Goal: Transaction & Acquisition: Purchase product/service

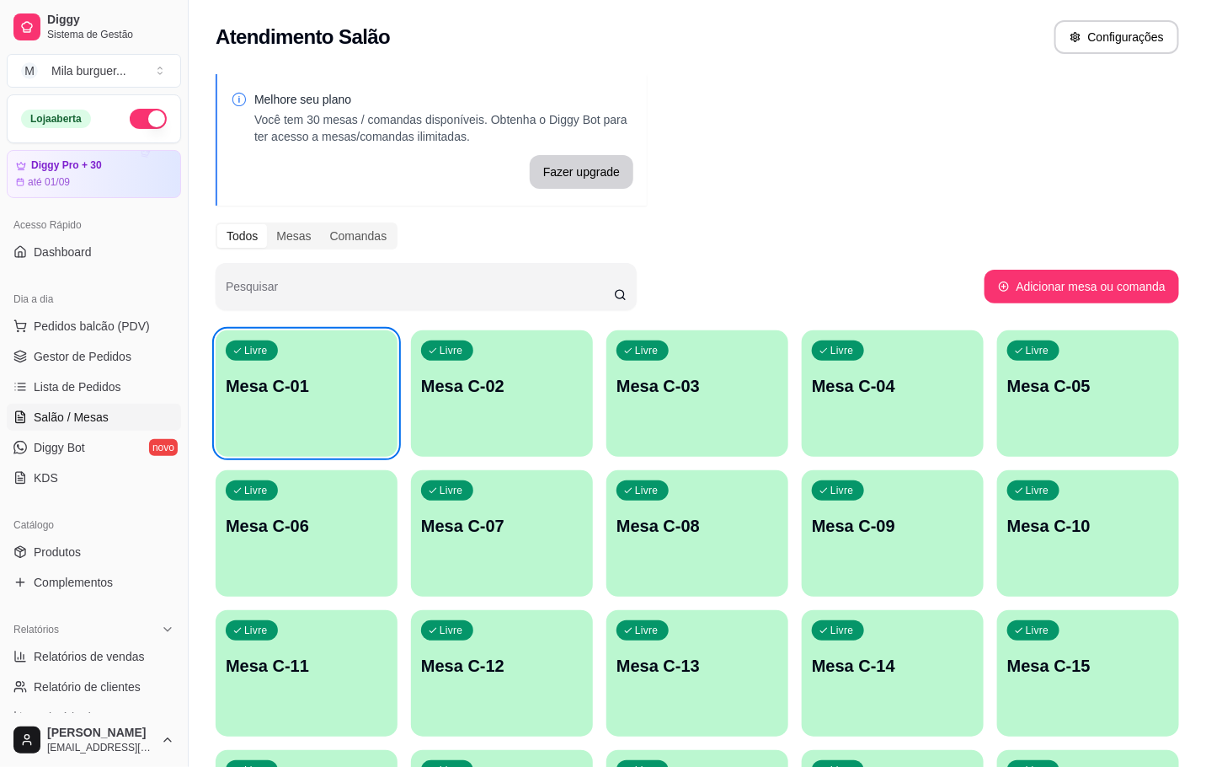
click at [389, 398] on div "Livre Mesa C-01" at bounding box center [307, 383] width 182 height 106
click at [283, 418] on div "Livre Mesa C-01" at bounding box center [307, 383] width 182 height 106
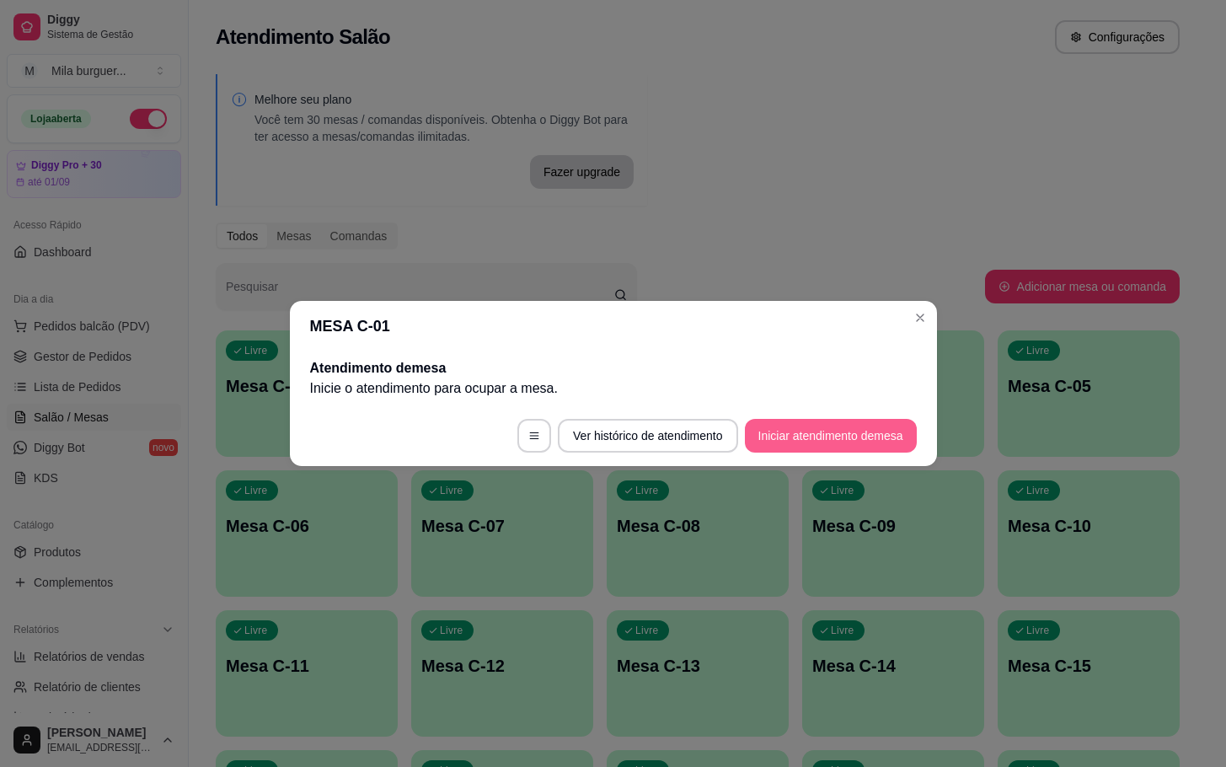
click at [768, 417] on footer "Ver histórico de atendimento Iniciar atendimento de mesa" at bounding box center [613, 435] width 647 height 61
click at [774, 450] on button "Iniciar atendimento de mesa" at bounding box center [831, 436] width 172 height 34
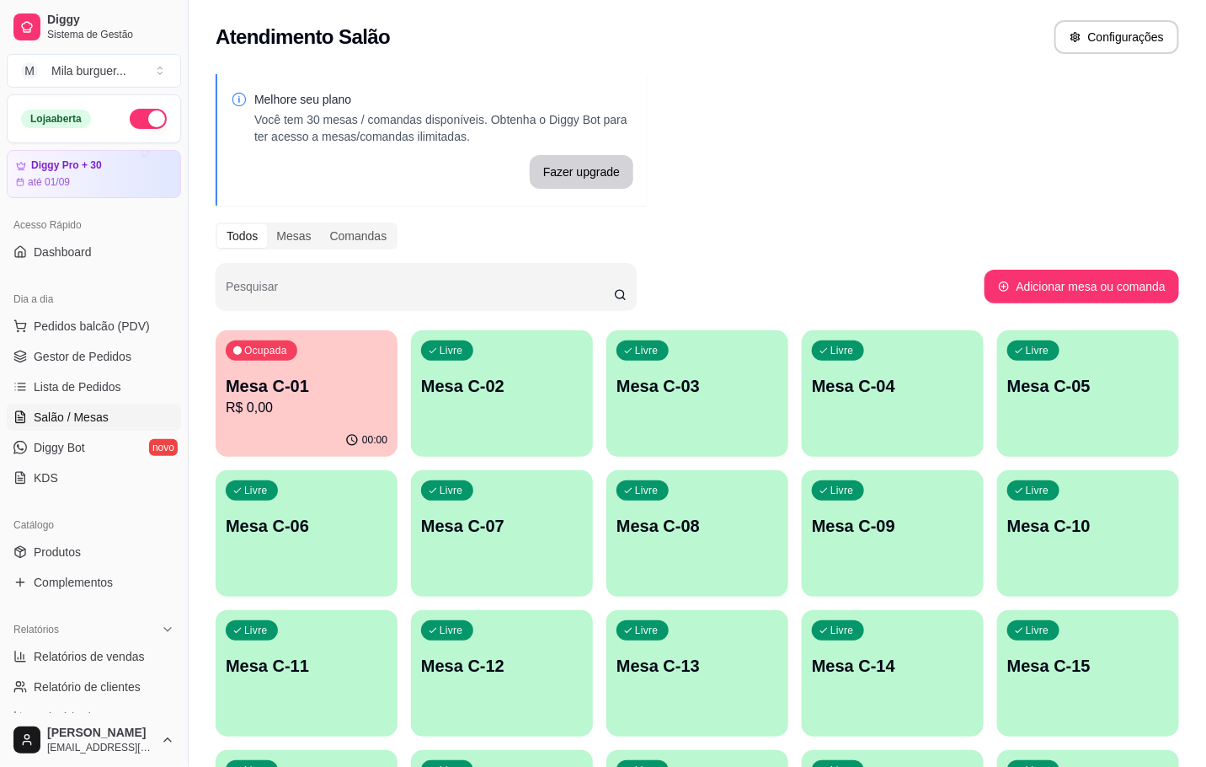
click at [855, 248] on div "Todos Mesas Comandas" at bounding box center [698, 235] width 964 height 27
click at [385, 398] on p "R$ 0,00" at bounding box center [307, 408] width 162 height 20
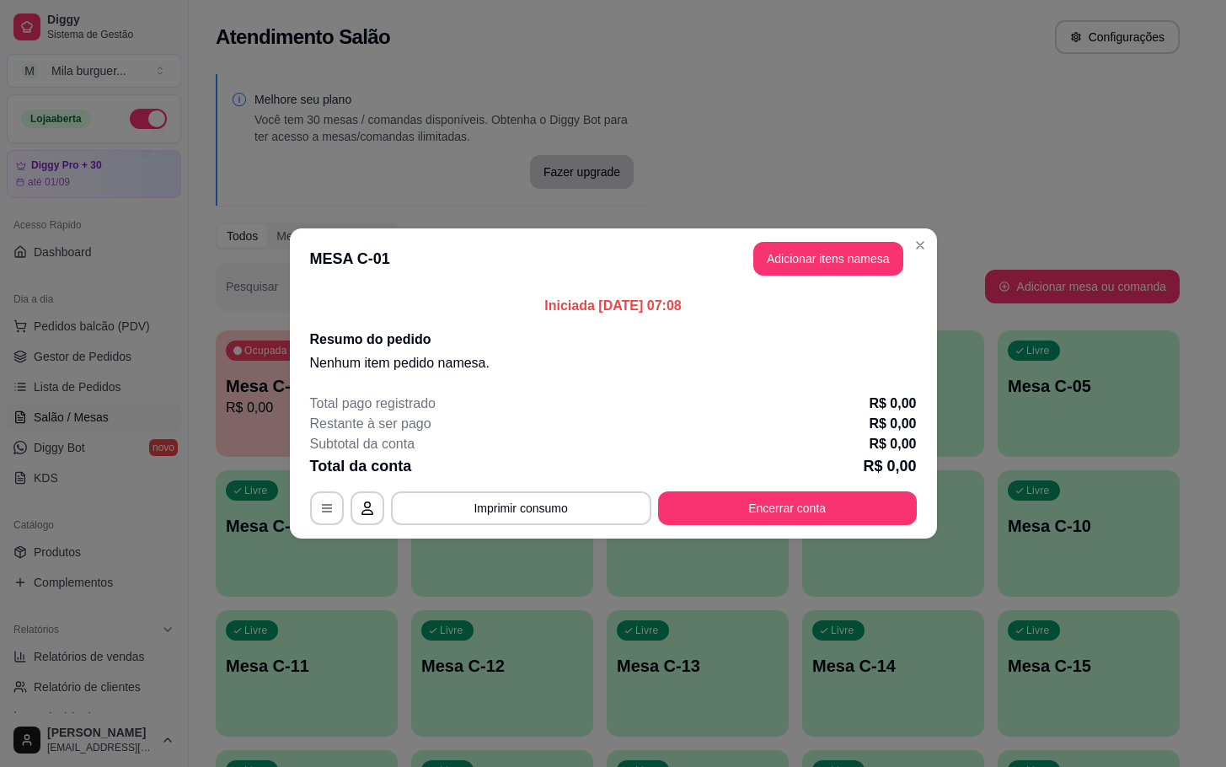
click at [830, 296] on p "Iniciada [DATE] 07:08" at bounding box center [613, 306] width 607 height 20
click at [847, 256] on button "Adicionar itens na mesa" at bounding box center [828, 259] width 150 height 34
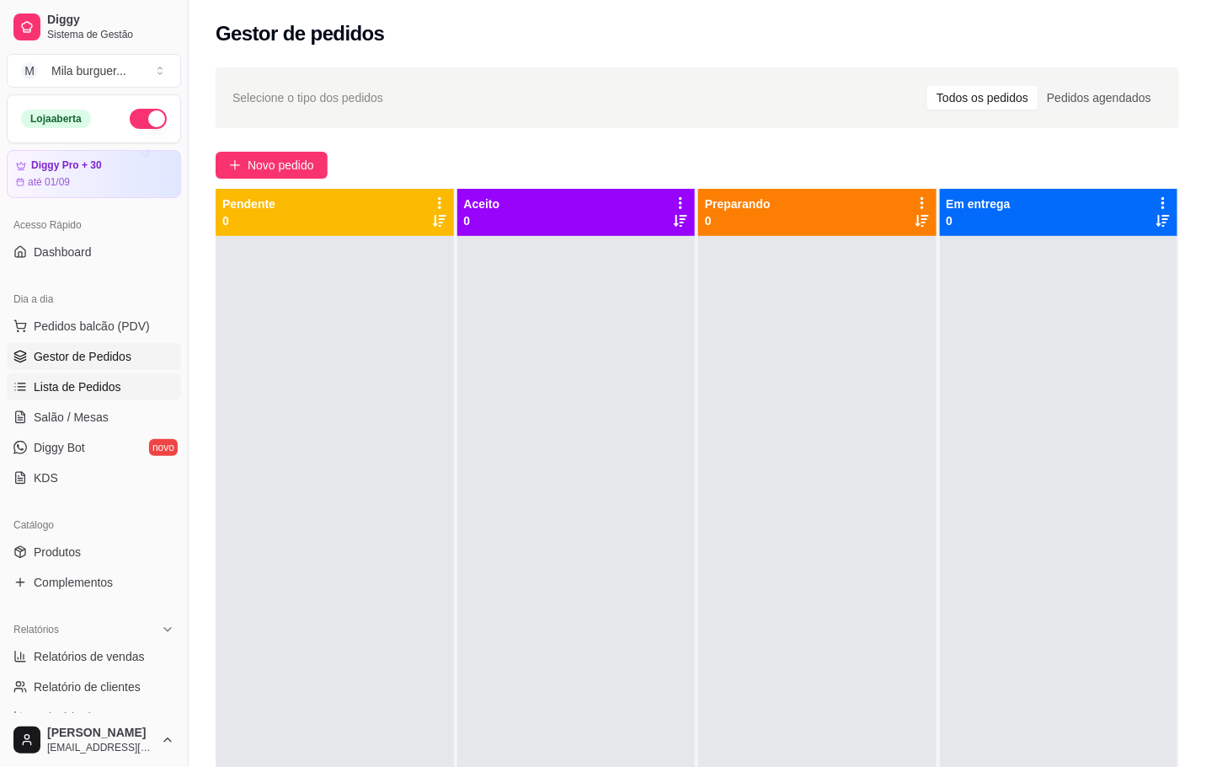
click at [99, 399] on link "Lista de Pedidos" at bounding box center [94, 386] width 174 height 27
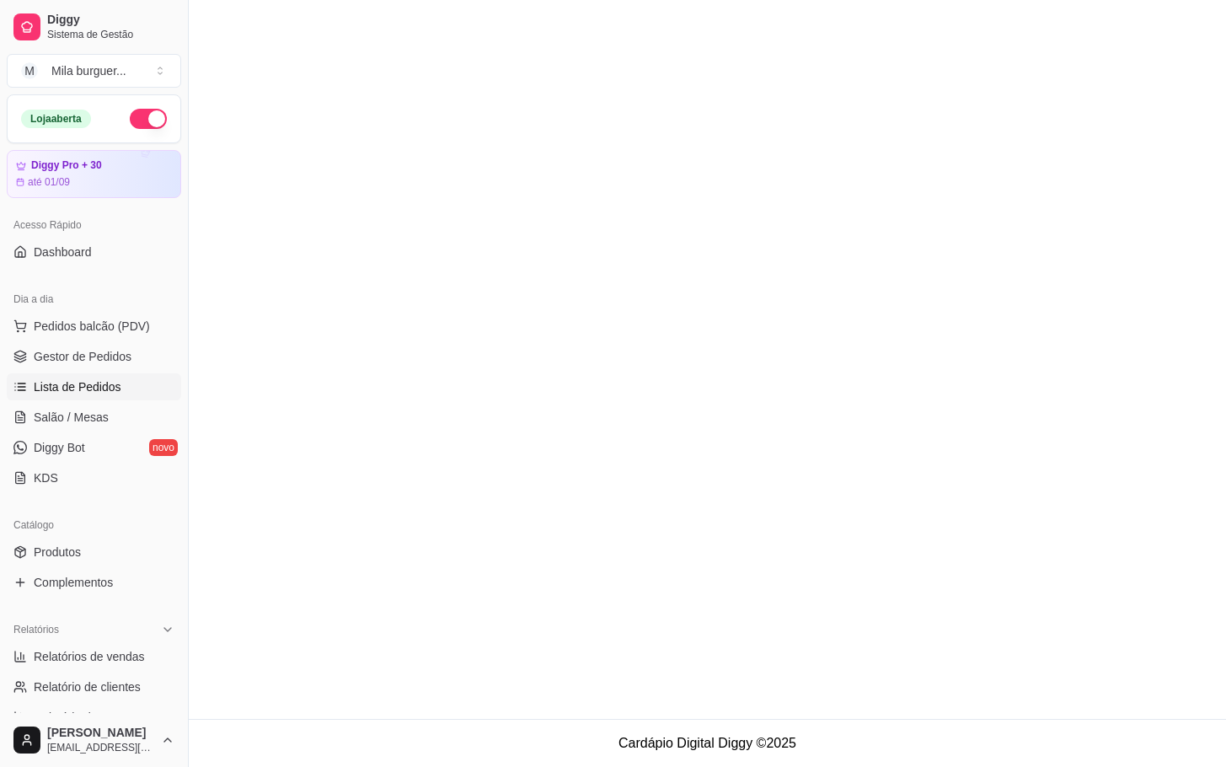
click at [99, 400] on link "Lista de Pedidos" at bounding box center [94, 386] width 174 height 27
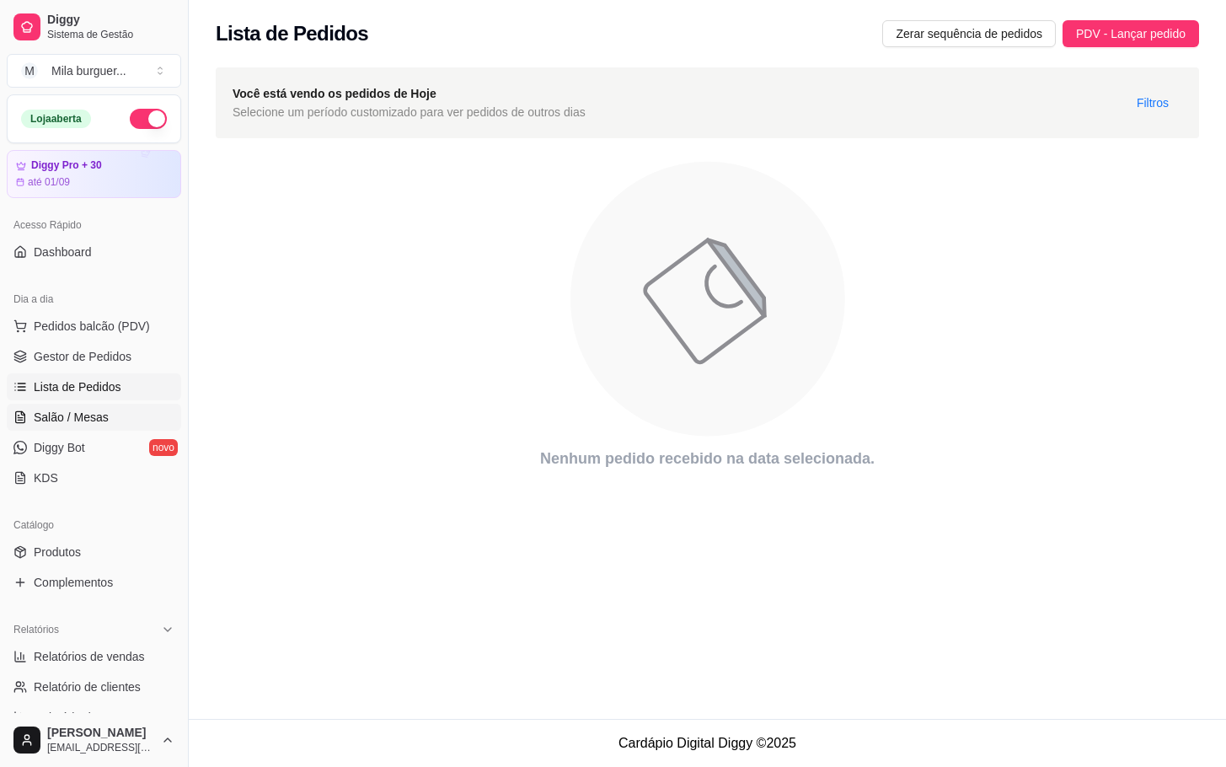
click at [102, 418] on span "Salão / Mesas" at bounding box center [71, 417] width 75 height 17
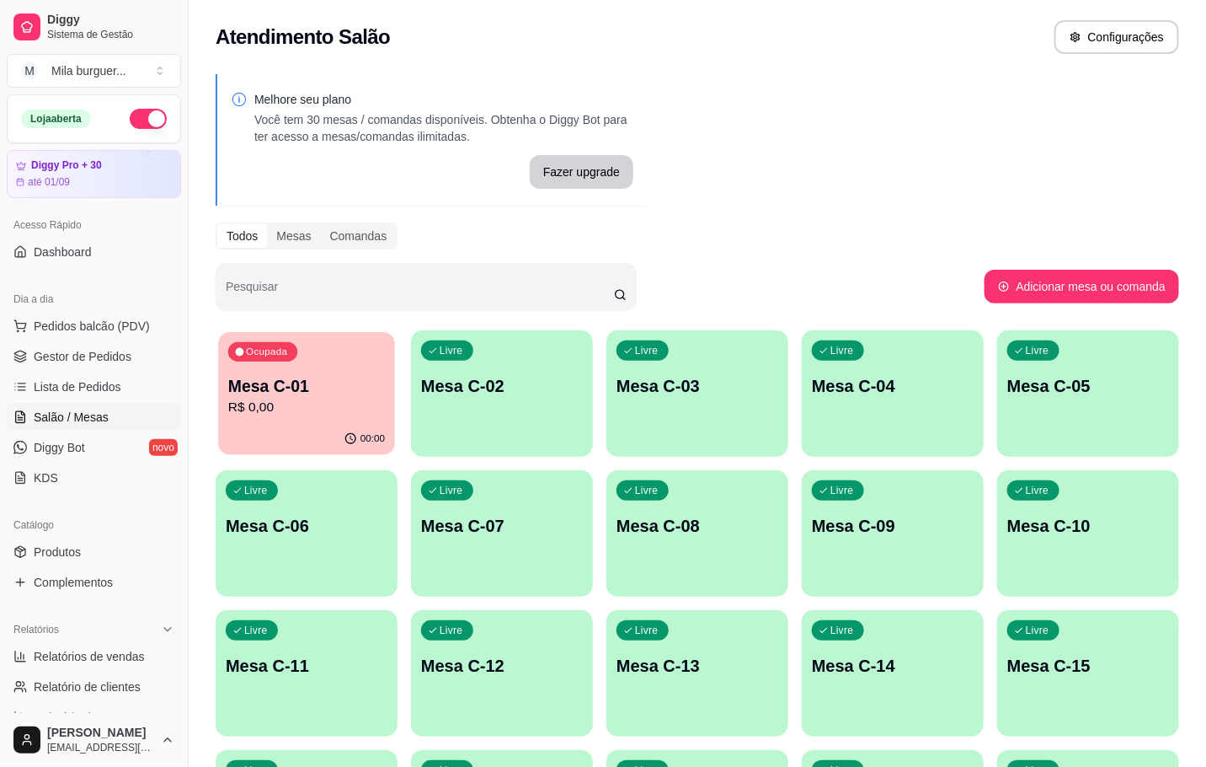
click at [347, 412] on p "R$ 0,00" at bounding box center [306, 407] width 157 height 19
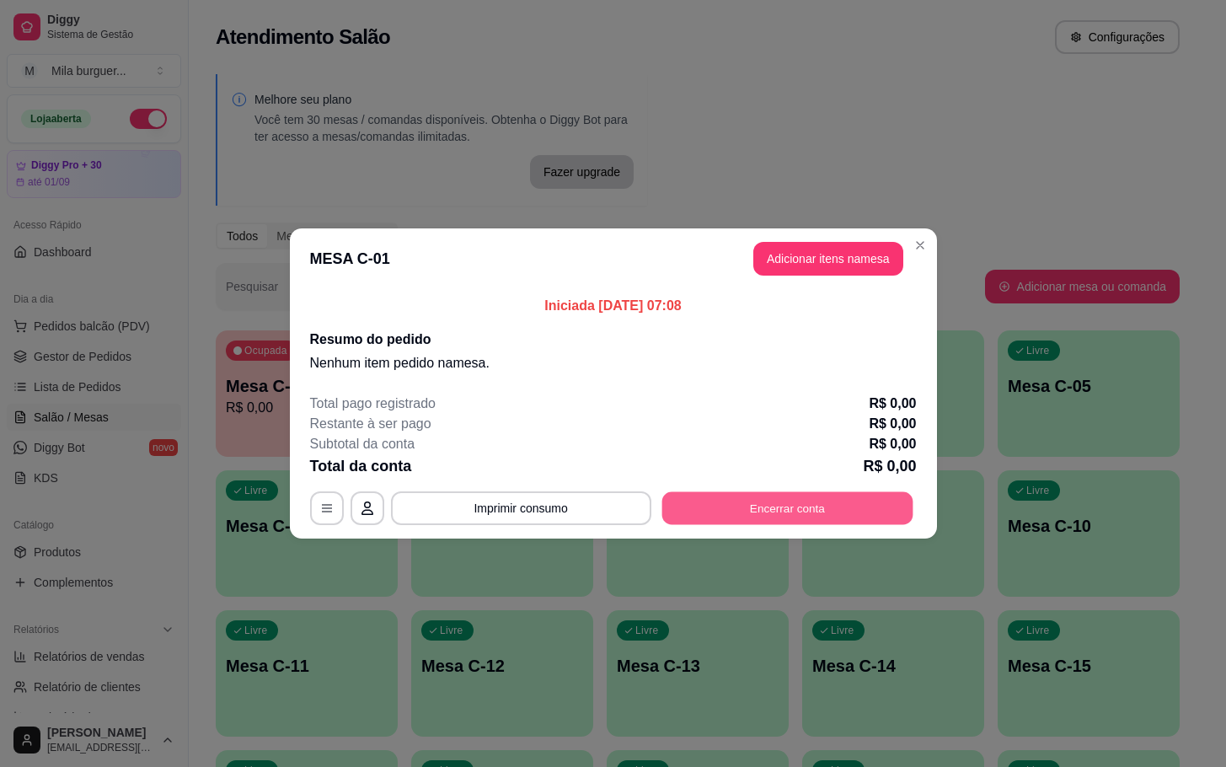
click at [819, 523] on button "Encerrar conta" at bounding box center [786, 508] width 251 height 33
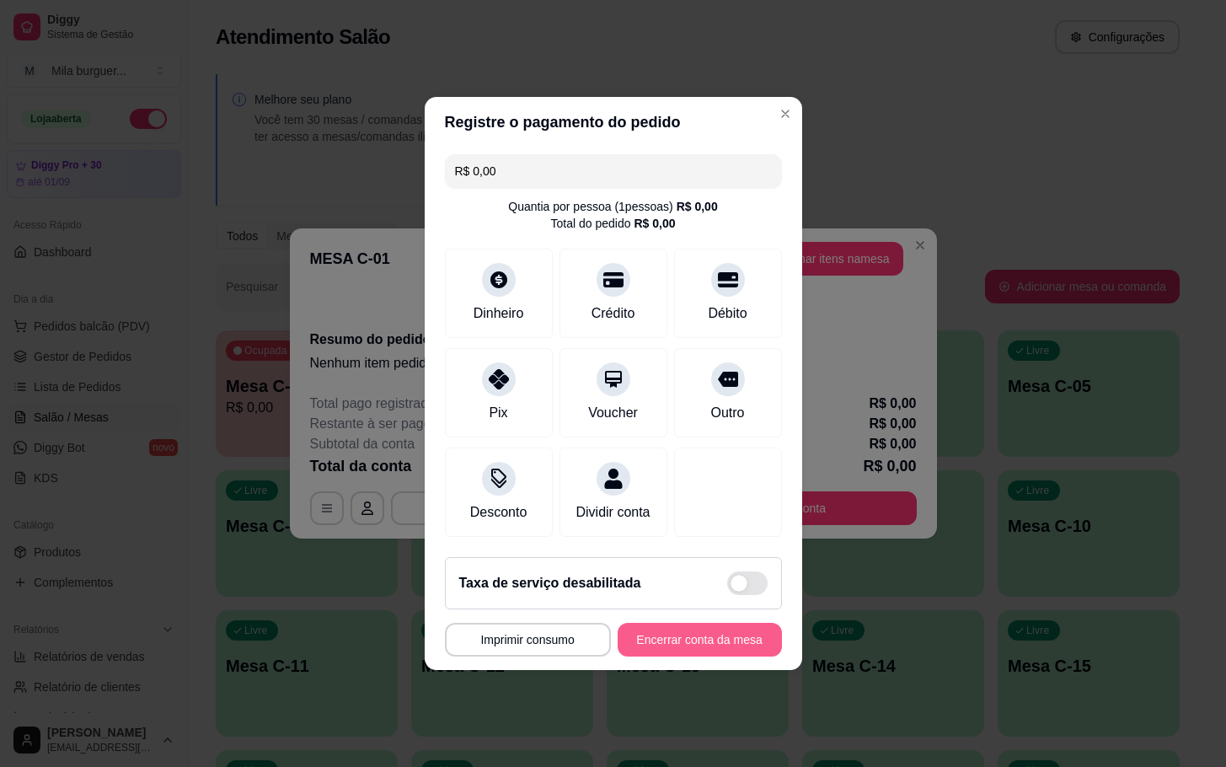
click at [677, 656] on button "Encerrar conta da mesa" at bounding box center [700, 640] width 164 height 34
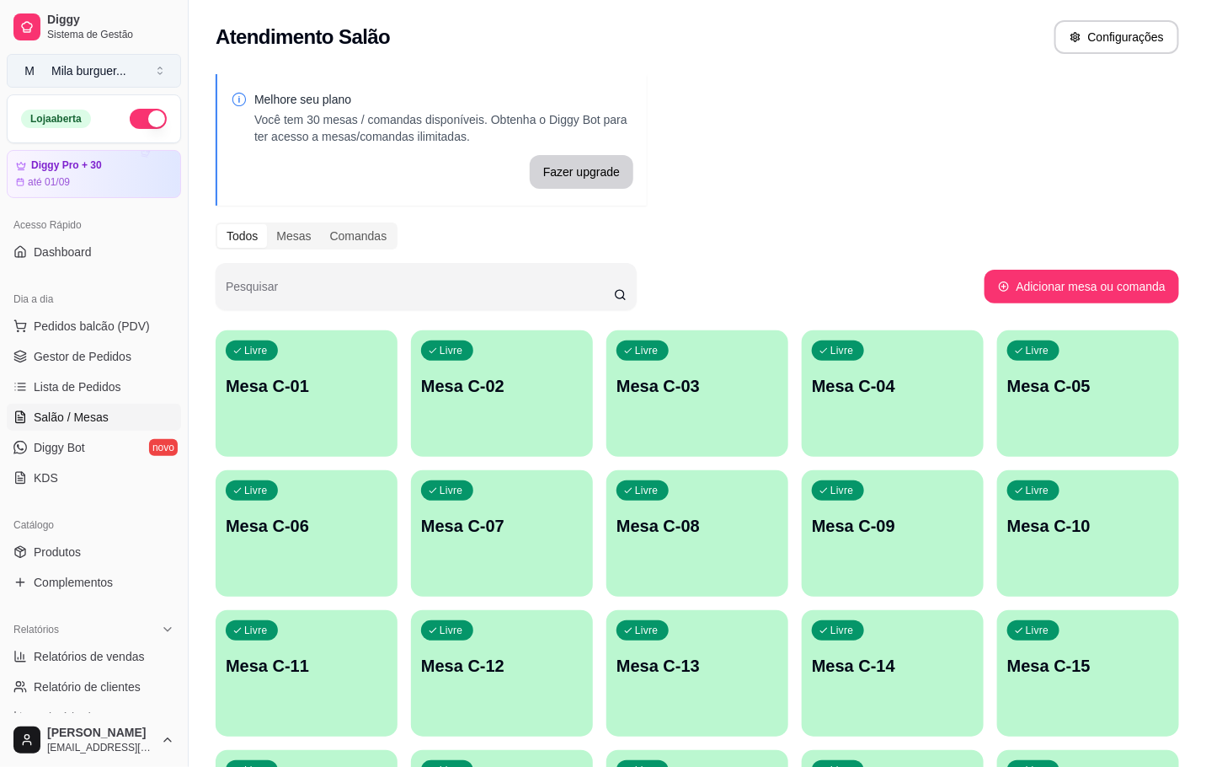
click at [167, 76] on button "M Mila burguer ..." at bounding box center [94, 71] width 174 height 34
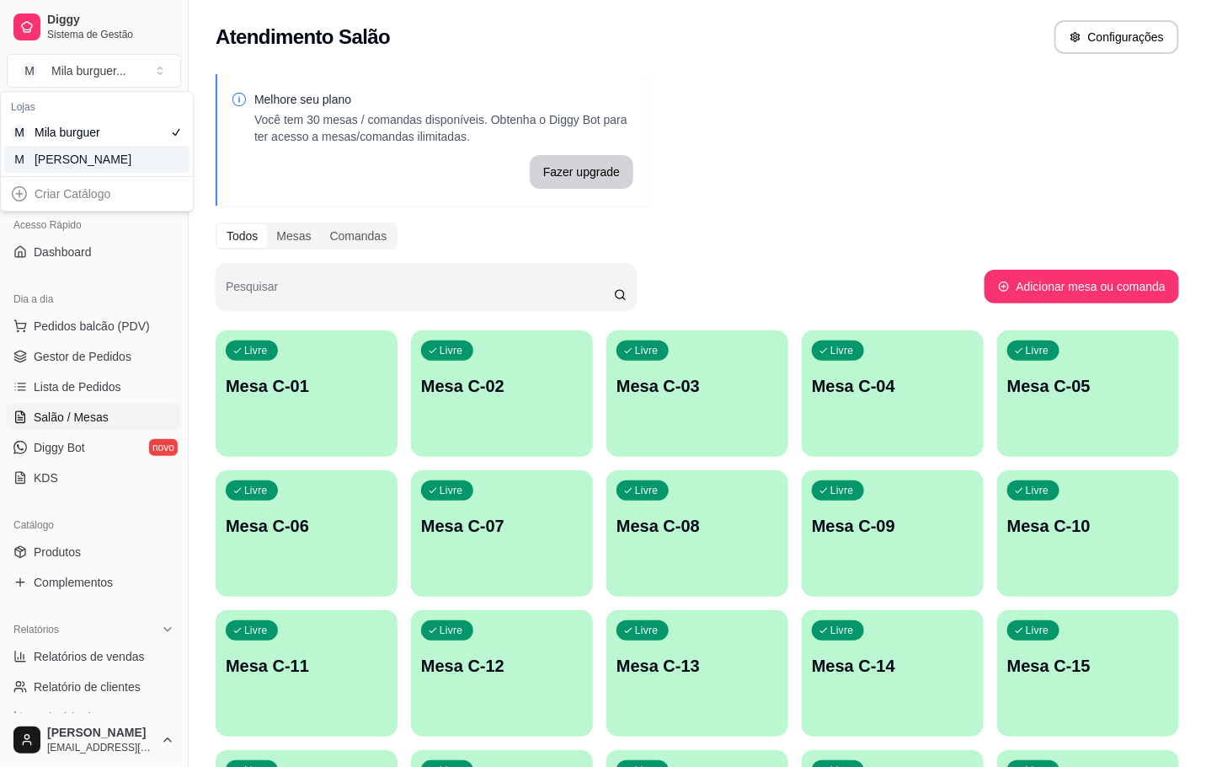
click at [177, 160] on div "M Mila Salgados" at bounding box center [96, 159] width 185 height 27
click at [258, 397] on p "Mesa C-01" at bounding box center [307, 386] width 162 height 24
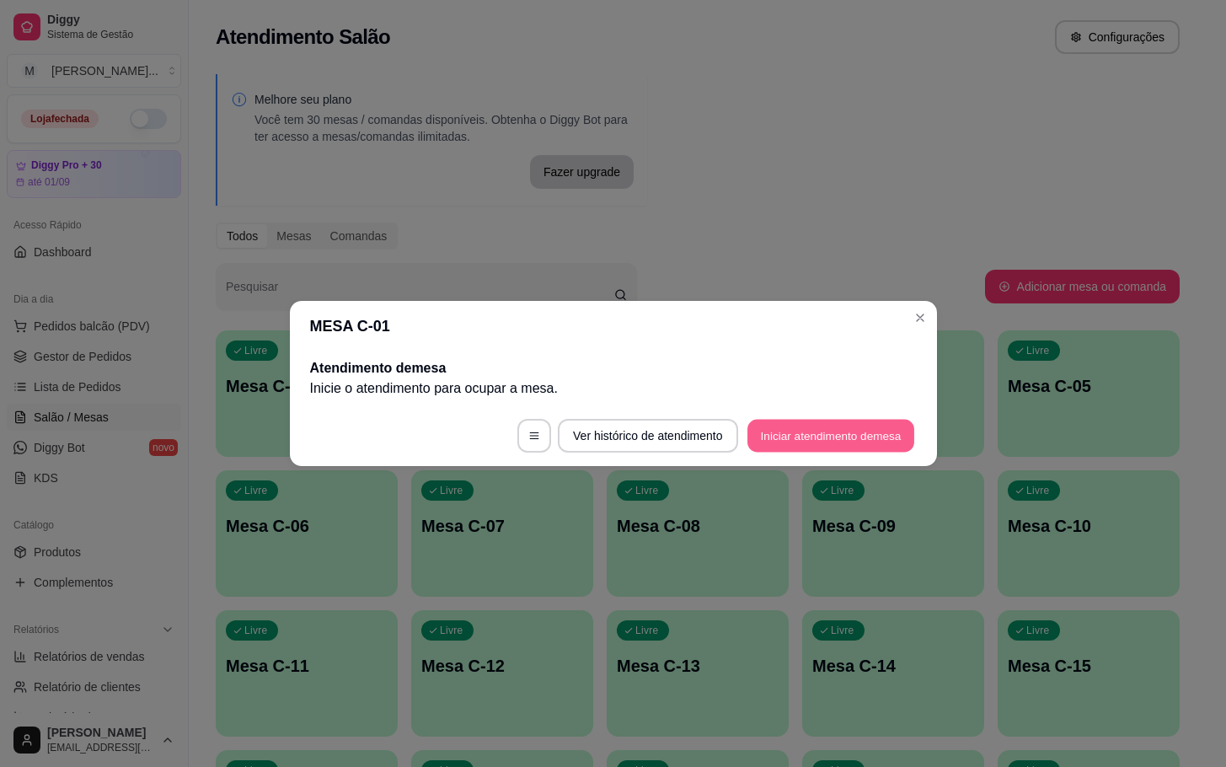
click at [789, 443] on button "Iniciar atendimento de mesa" at bounding box center [830, 436] width 167 height 33
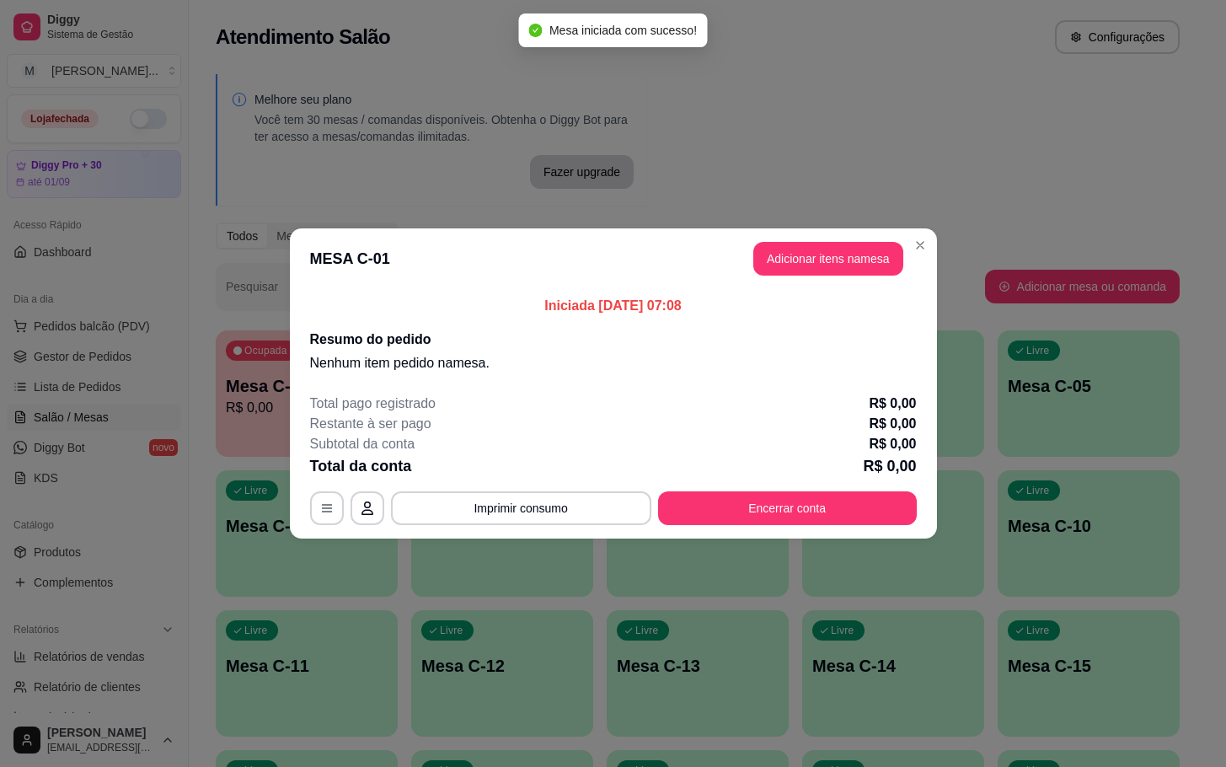
click at [804, 236] on header "MESA C-01 Adicionar itens na mesa" at bounding box center [613, 258] width 647 height 61
click at [804, 251] on button "Adicionar itens na mesa" at bounding box center [828, 259] width 150 height 34
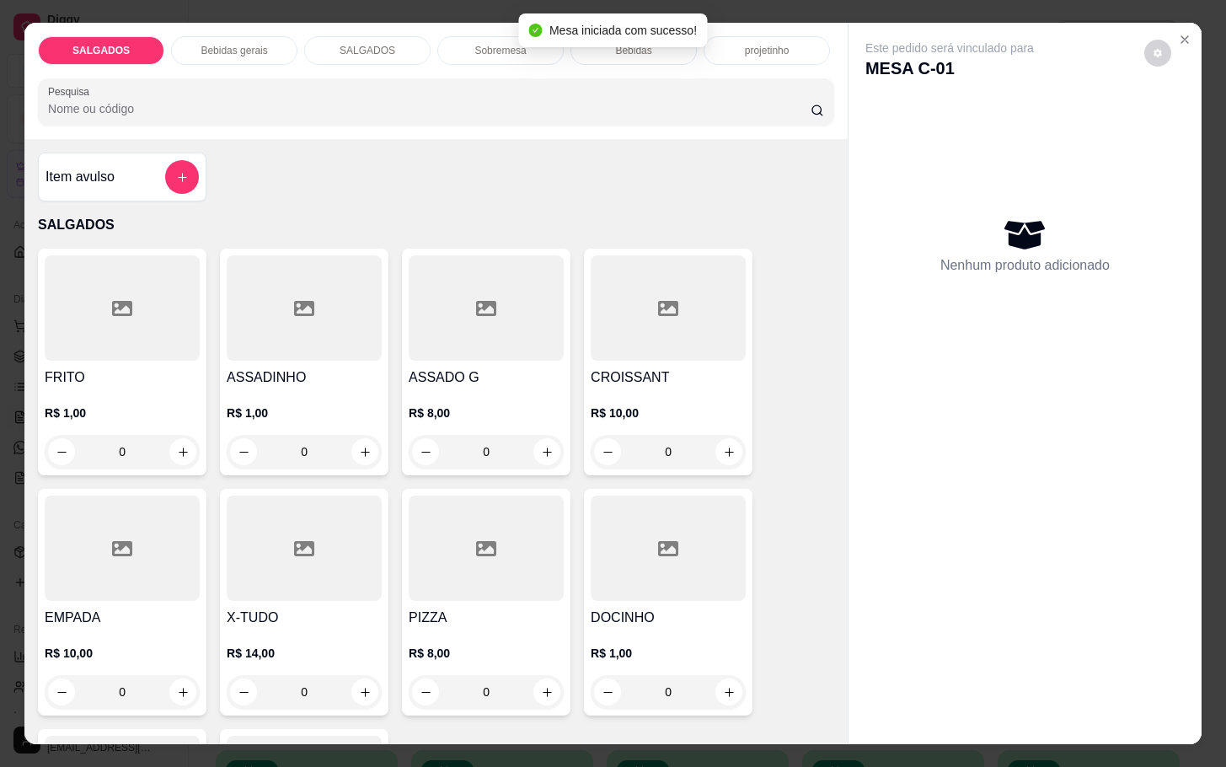
click at [130, 339] on div at bounding box center [122, 307] width 155 height 105
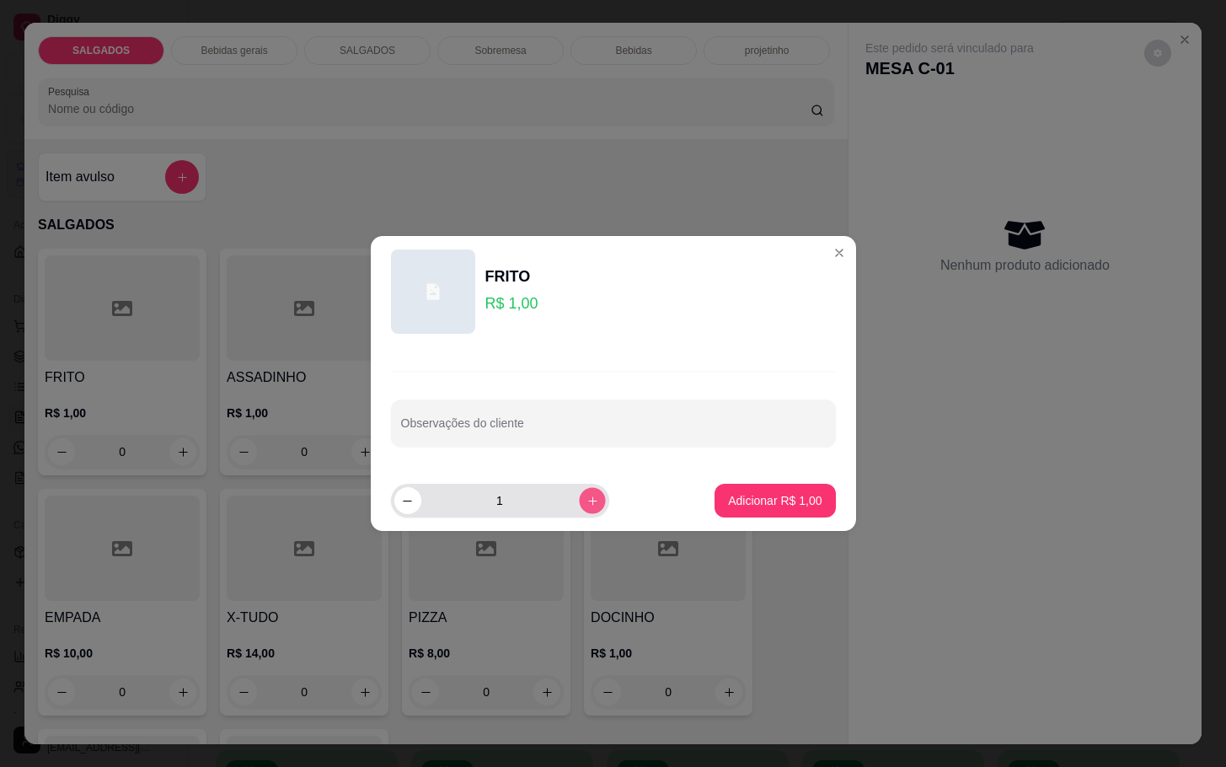
click at [585, 504] on icon "increase-product-quantity" at bounding box center [591, 501] width 13 height 13
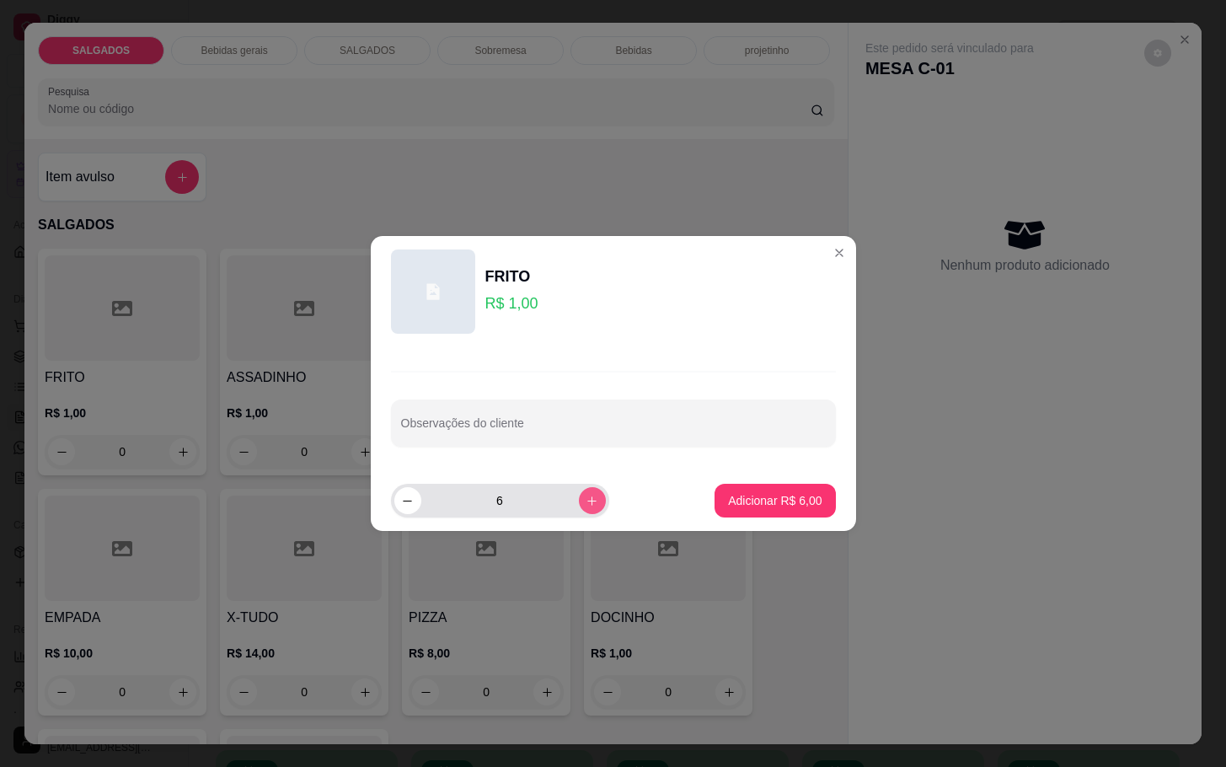
click at [585, 504] on icon "increase-product-quantity" at bounding box center [591, 501] width 13 height 13
type input "10"
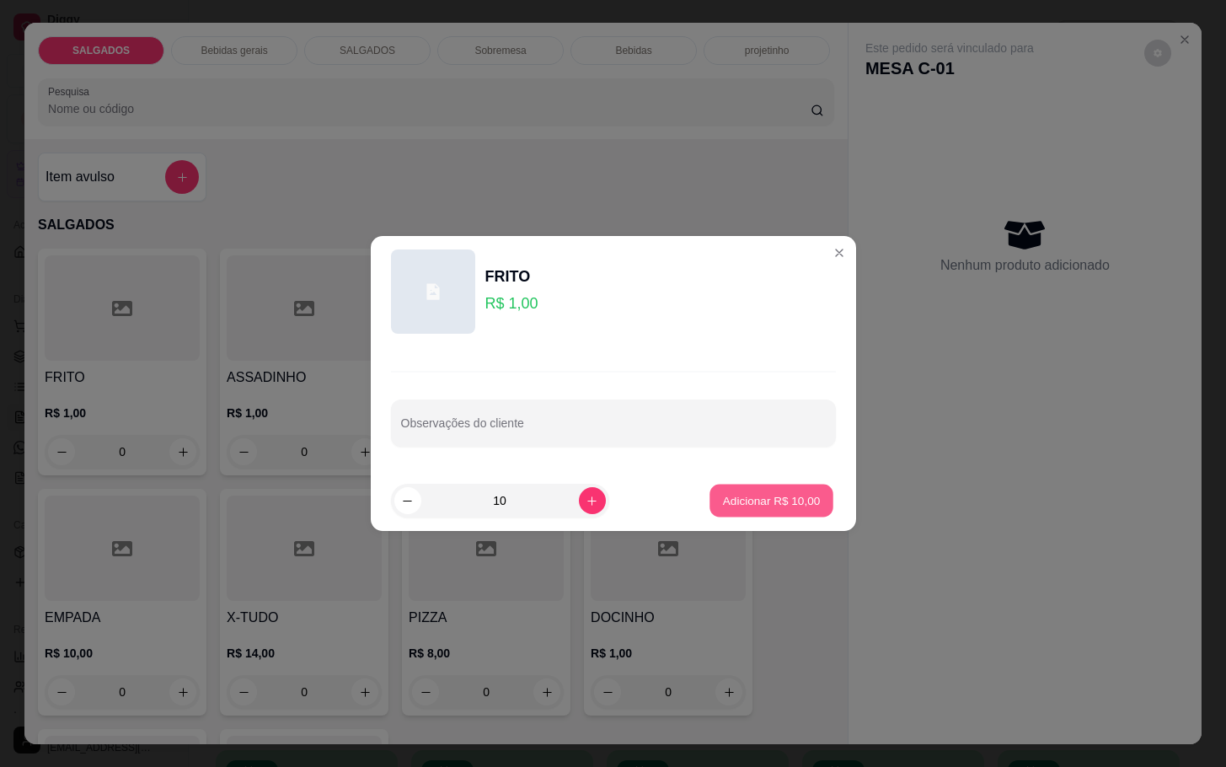
click at [782, 504] on p "Adicionar R$ 10,00" at bounding box center [772, 500] width 98 height 16
type input "10"
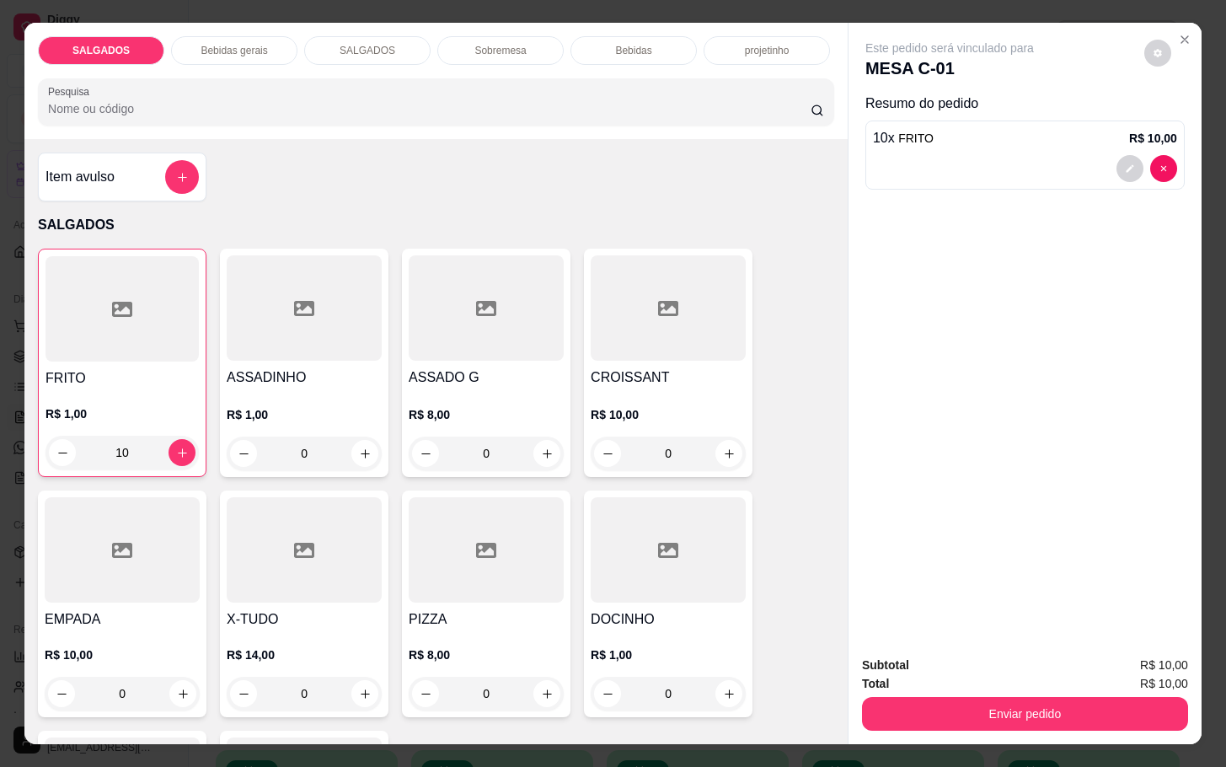
click at [253, 46] on p "Bebidas gerais" at bounding box center [234, 50] width 67 height 13
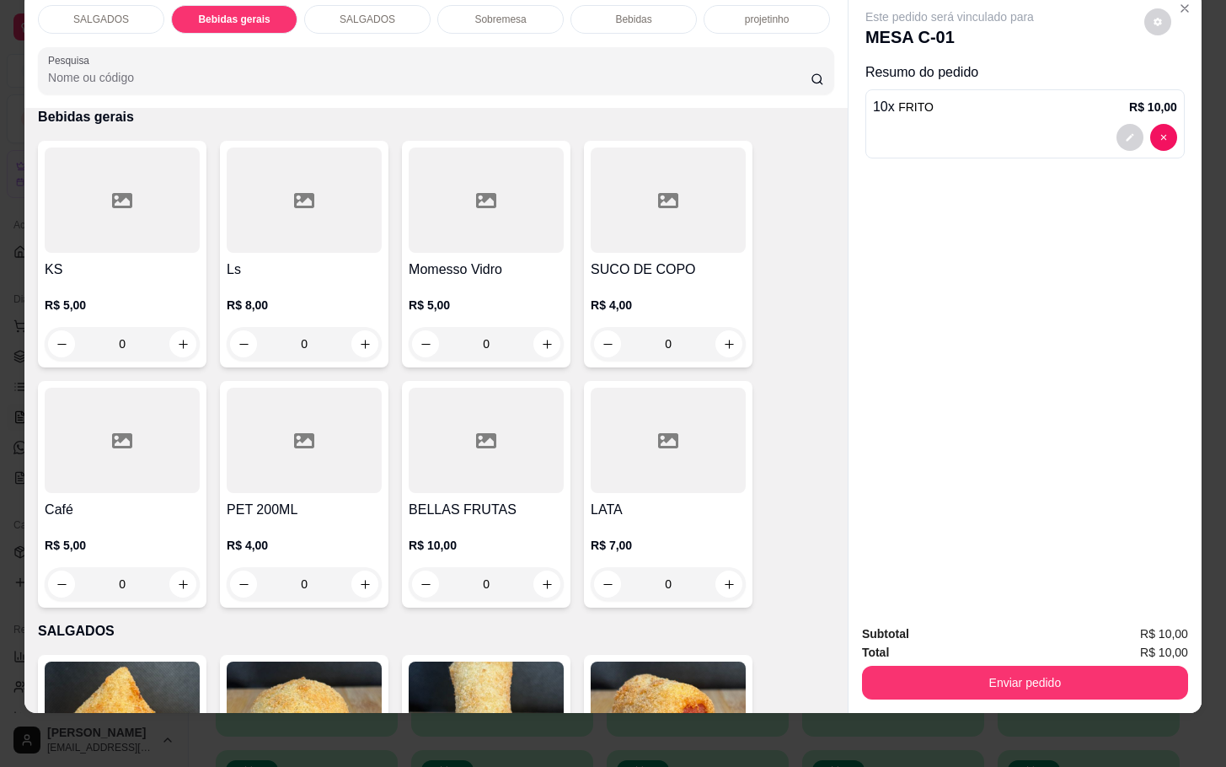
click at [177, 520] on div "R$ 5,00 0" at bounding box center [122, 560] width 155 height 81
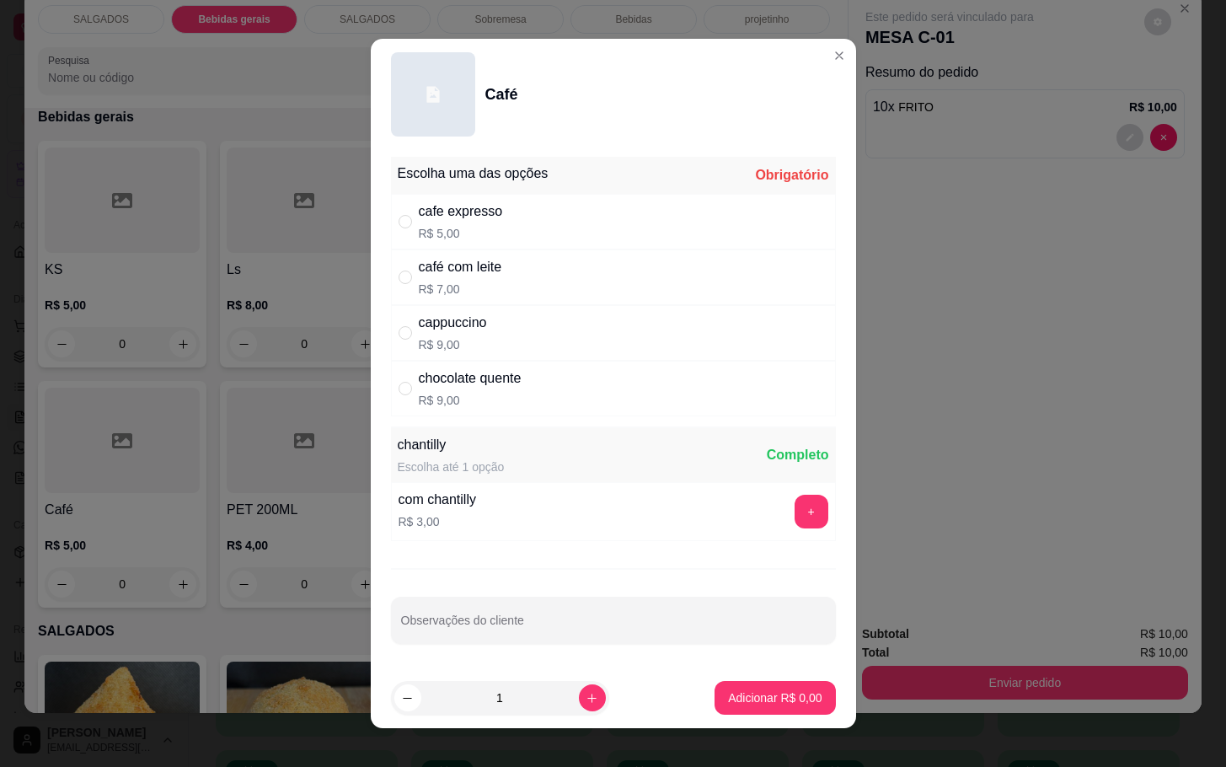
click at [523, 324] on div "cappuccino R$ 9,00" at bounding box center [613, 333] width 445 height 56
radio input "true"
click at [574, 681] on div "1" at bounding box center [499, 698] width 211 height 34
click at [585, 692] on icon "increase-product-quantity" at bounding box center [591, 698] width 13 height 13
type input "2"
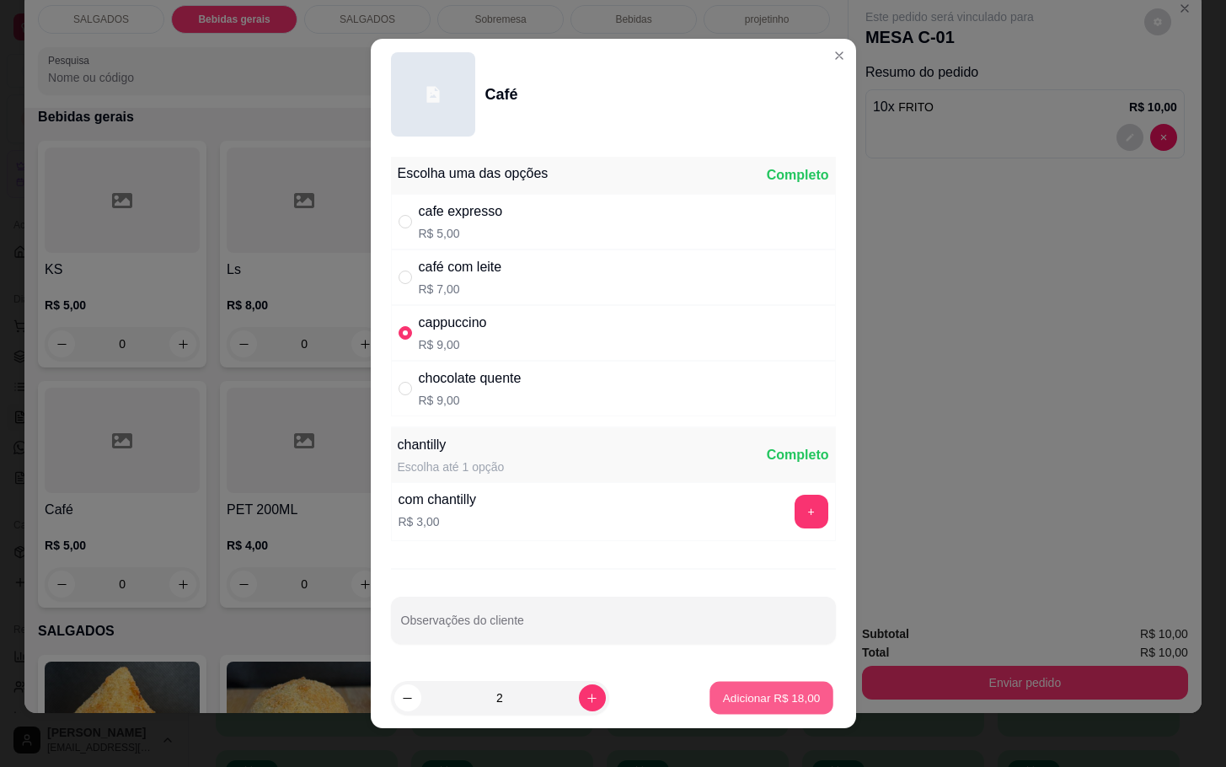
click at [728, 696] on p "Adicionar R$ 18,00" at bounding box center [772, 697] width 98 height 16
type input "2"
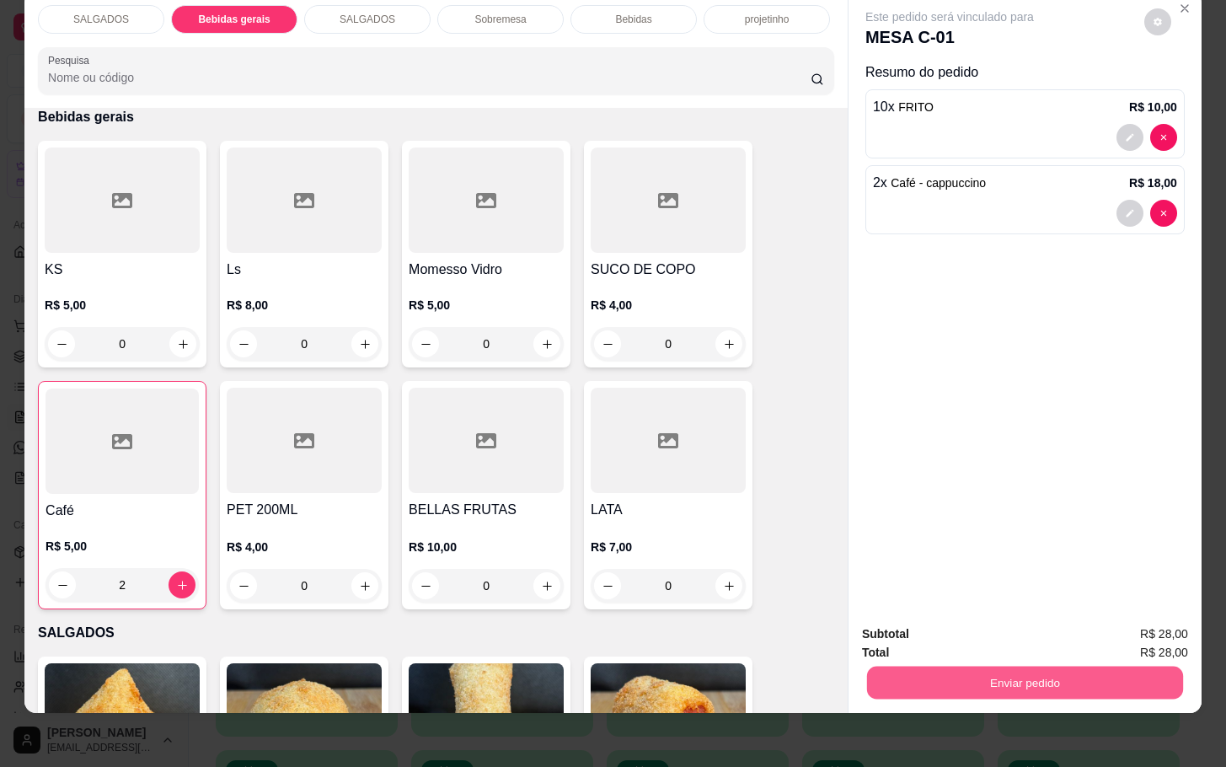
click at [996, 667] on button "Enviar pedido" at bounding box center [1025, 682] width 316 height 33
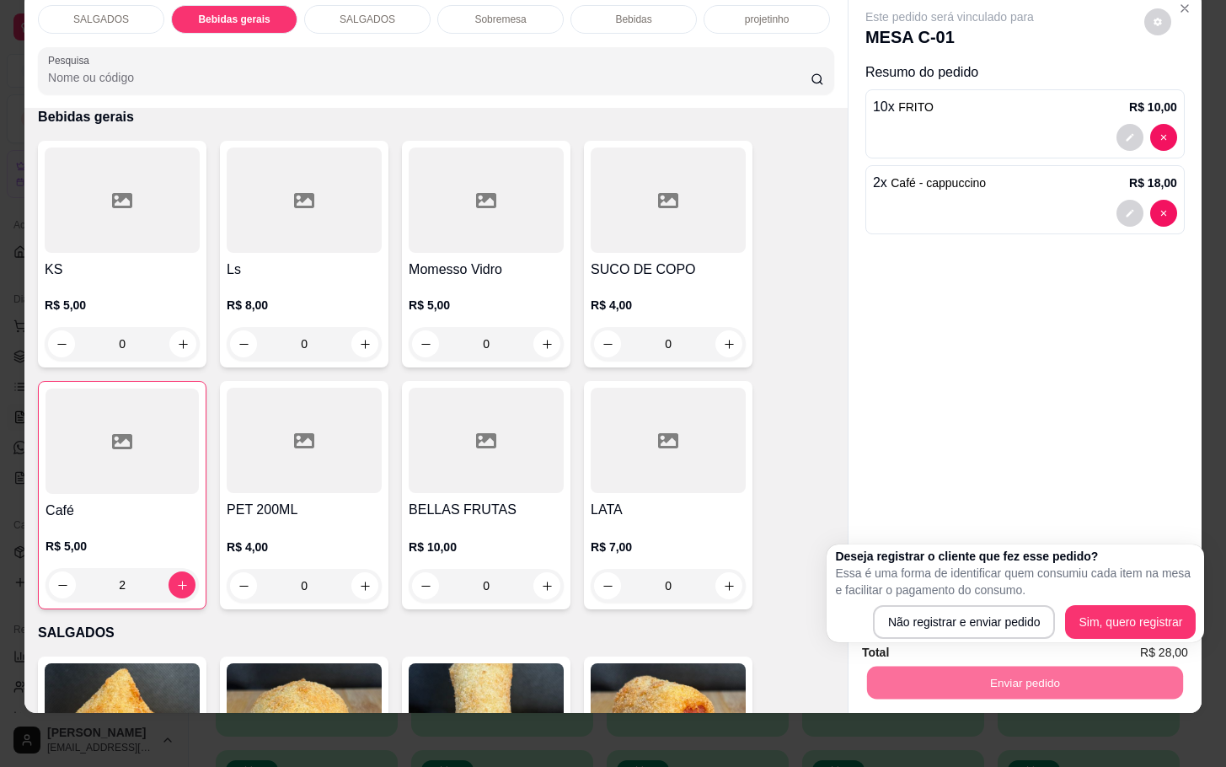
click at [996, 602] on div "Deseja registrar o cliente que fez esse pedido? Essa é uma forma de identificar…" at bounding box center [1015, 593] width 361 height 91
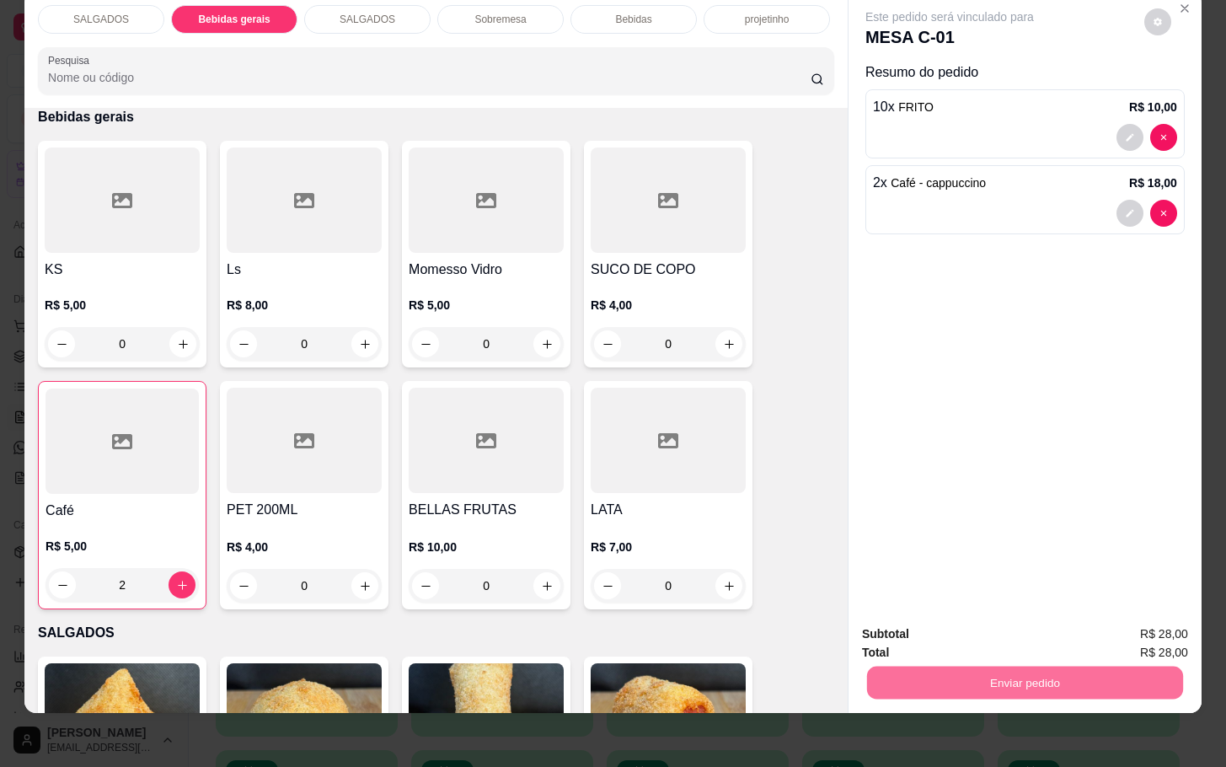
click at [991, 622] on button "Não registrar e enviar pedido" at bounding box center [966, 623] width 175 height 32
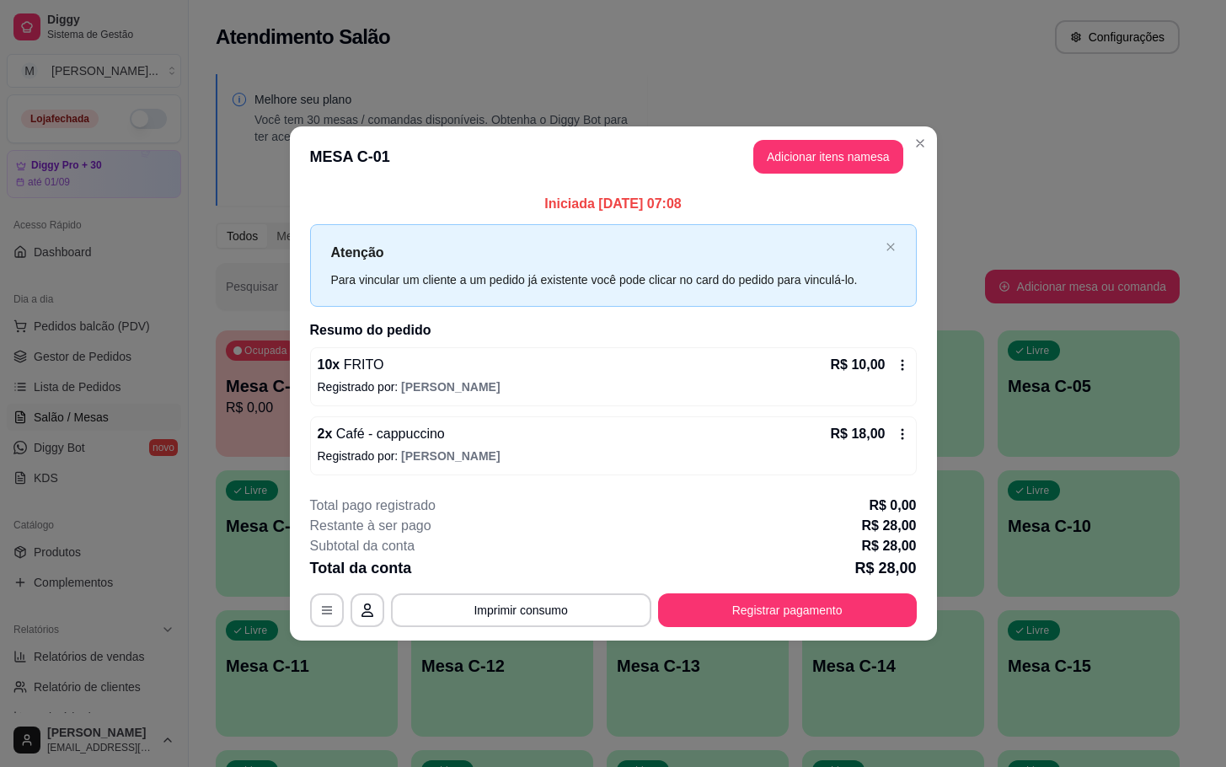
click at [713, 607] on button "Registrar pagamento" at bounding box center [787, 610] width 259 height 34
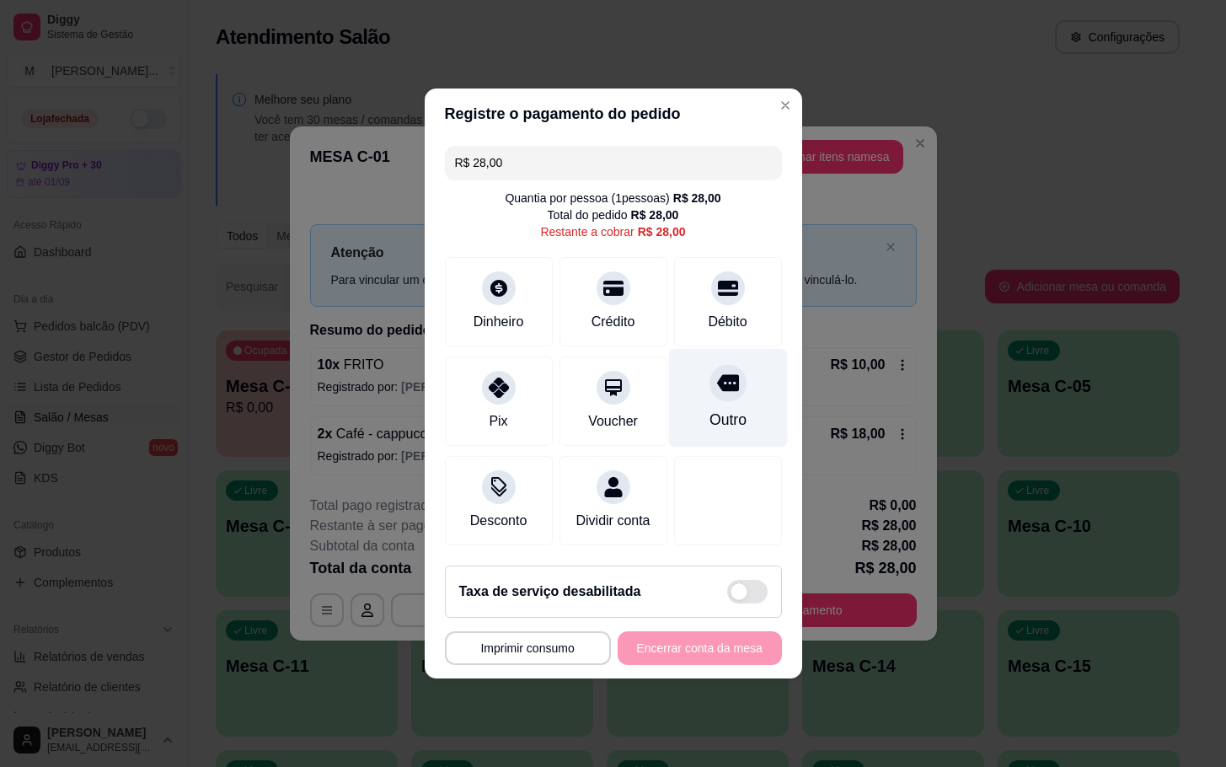
click at [716, 375] on icon at bounding box center [727, 383] width 22 height 17
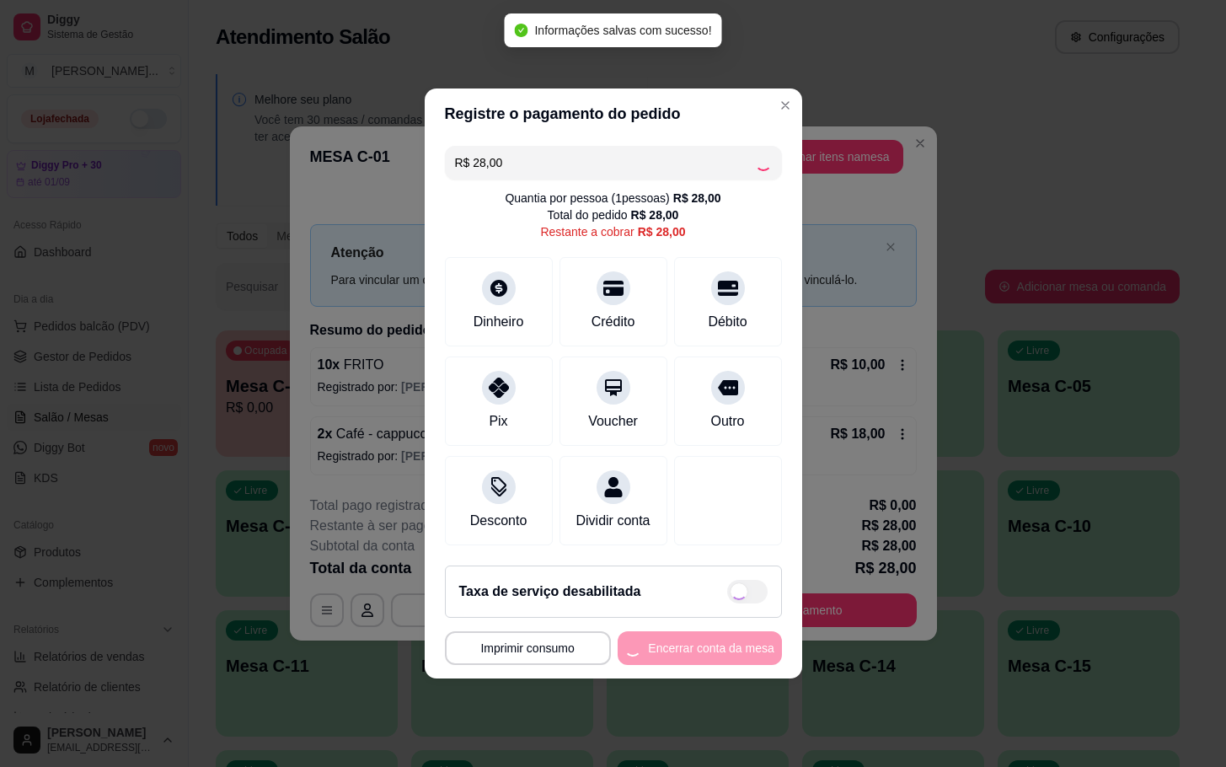
type input "R$ 0,00"
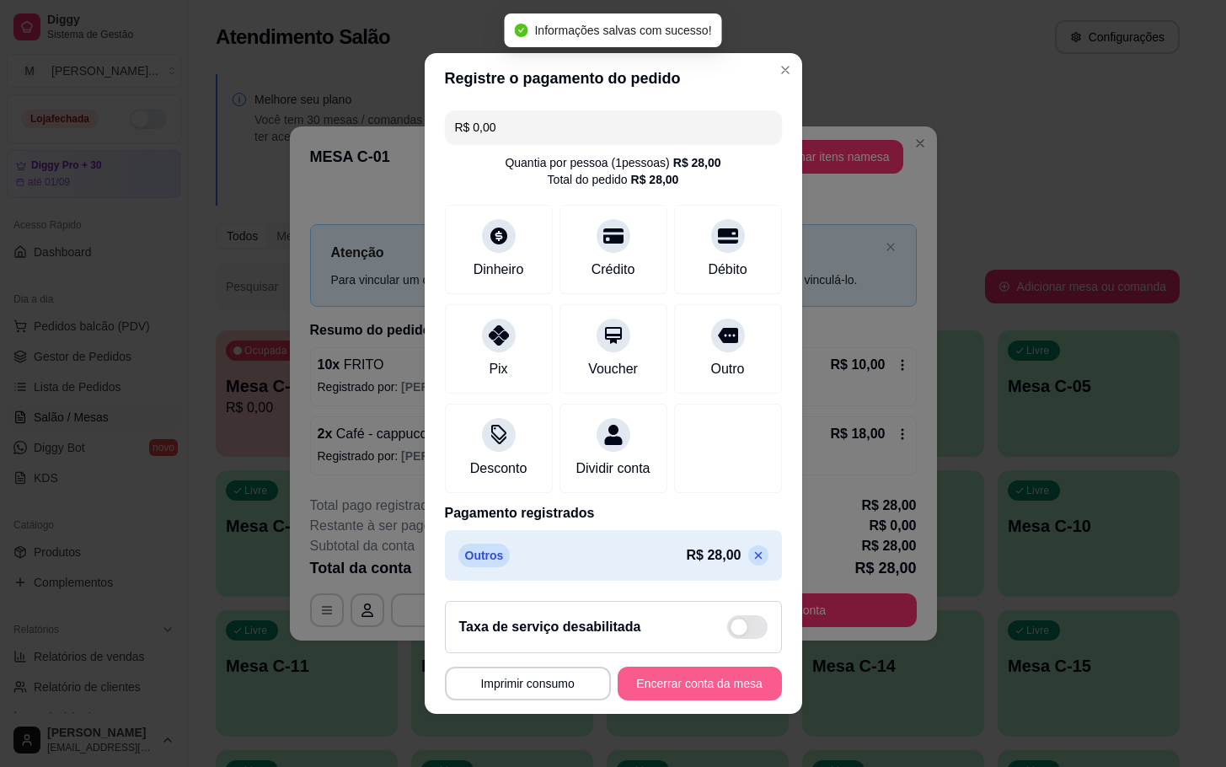
click at [729, 683] on button "Encerrar conta da mesa" at bounding box center [700, 683] width 164 height 34
